Goal: Task Accomplishment & Management: Manage account settings

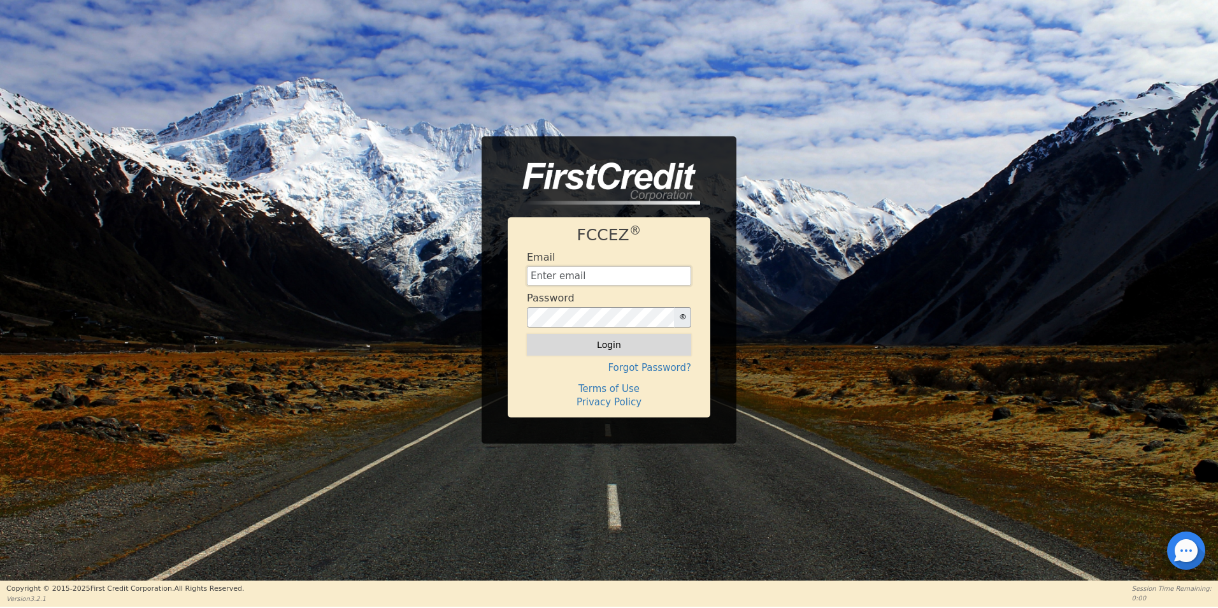
type input "[EMAIL_ADDRESS][DOMAIN_NAME]"
click at [602, 351] on button "Login" at bounding box center [609, 345] width 164 height 22
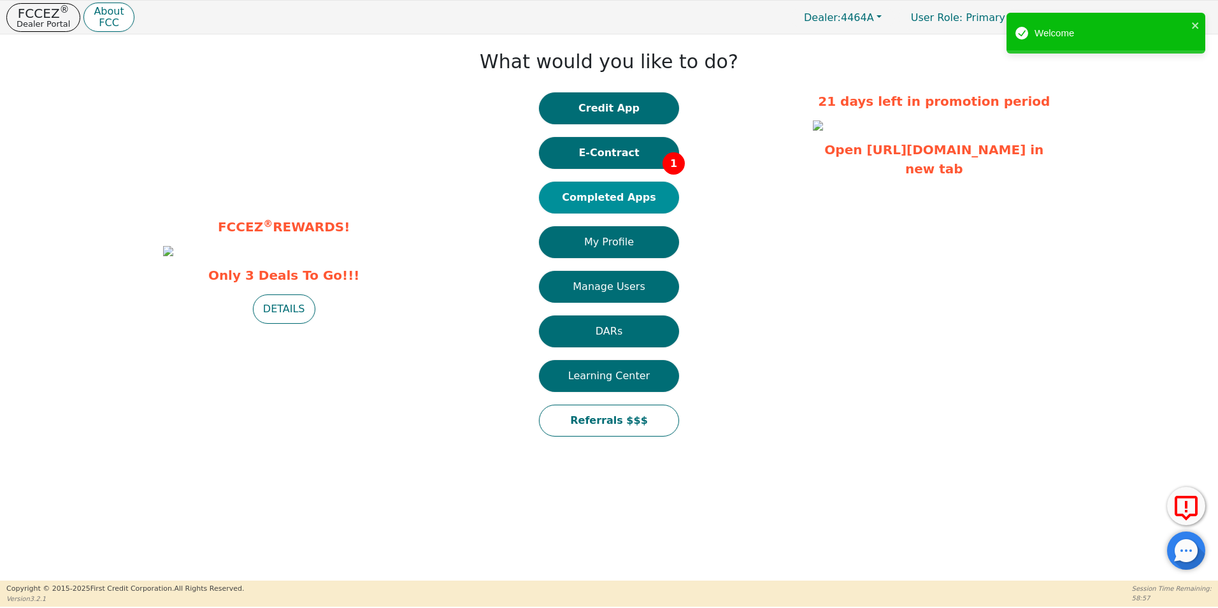
click at [605, 200] on button "Completed Apps" at bounding box center [609, 198] width 140 height 32
